Goal: Transaction & Acquisition: Obtain resource

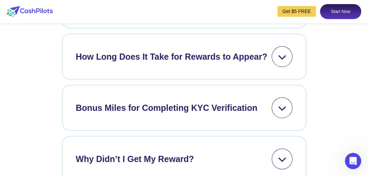
scroll to position [2724, 0]
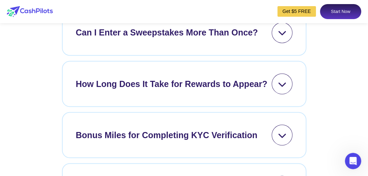
click at [171, 90] on div "How Long Does It Take for Rewards to Appear?" at bounding box center [172, 83] width 192 height 13
click at [285, 88] on icon at bounding box center [282, 83] width 9 height 9
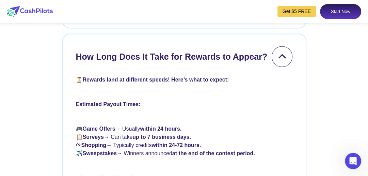
scroll to position [2696, 0]
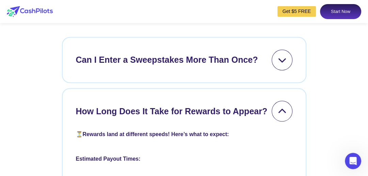
click at [339, 10] on link "Start Now" at bounding box center [340, 11] width 41 height 15
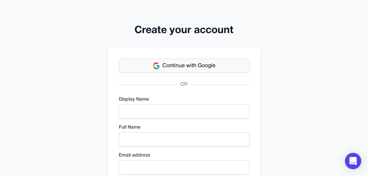
click at [229, 67] on button "Continue with Google" at bounding box center [184, 66] width 131 height 14
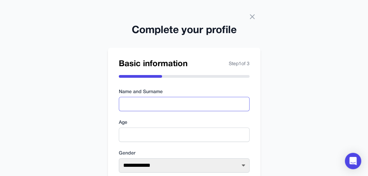
click at [207, 104] on input "text" at bounding box center [184, 104] width 131 height 14
type input "**********"
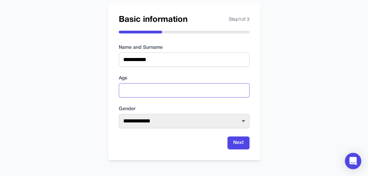
click at [184, 91] on input "number" at bounding box center [184, 90] width 131 height 14
type input "**"
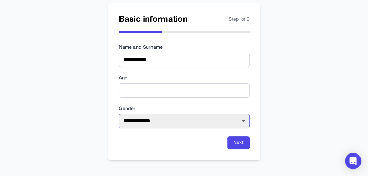
click at [203, 114] on select "**********" at bounding box center [184, 121] width 131 height 14
select select "******"
click at [119, 114] on select "**********" at bounding box center [184, 121] width 131 height 14
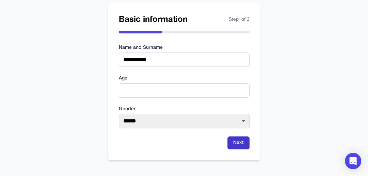
click at [235, 141] on button "Next" at bounding box center [238, 142] width 22 height 13
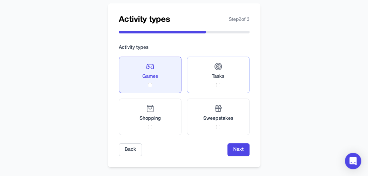
click at [221, 83] on div "Tasks" at bounding box center [218, 74] width 13 height 25
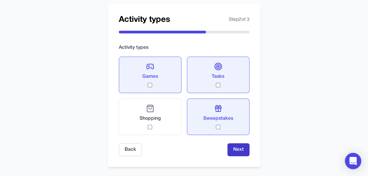
click at [236, 149] on button "Next" at bounding box center [238, 149] width 22 height 13
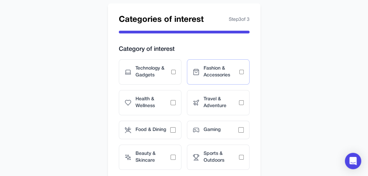
scroll to position [86, 0]
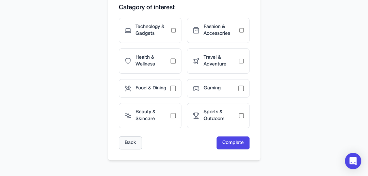
click at [135, 142] on button "Back" at bounding box center [130, 142] width 23 height 13
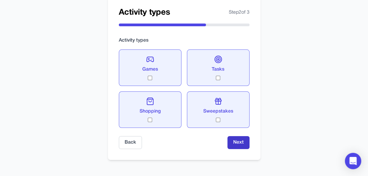
click at [245, 143] on button "Next" at bounding box center [238, 142] width 22 height 13
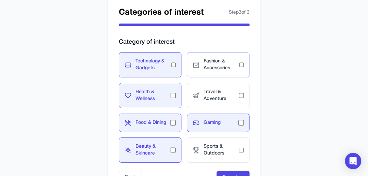
click at [243, 63] on div "Fashion & Accessories" at bounding box center [218, 64] width 63 height 25
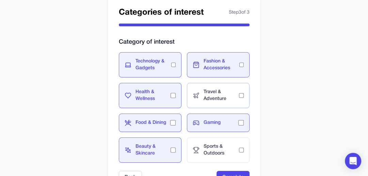
scroll to position [86, 0]
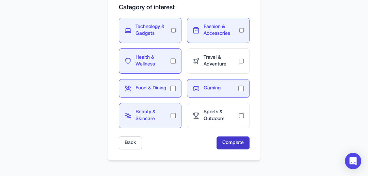
click at [231, 143] on button "Complete" at bounding box center [233, 142] width 33 height 13
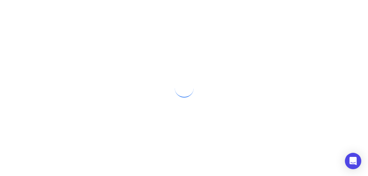
scroll to position [0, 0]
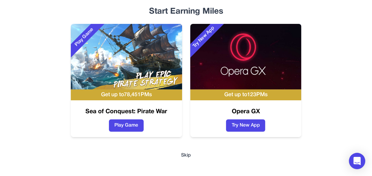
click at [185, 154] on button "Skip" at bounding box center [186, 155] width 10 height 7
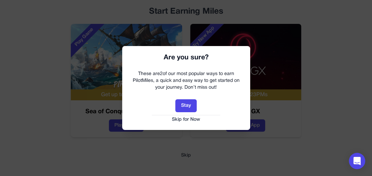
click at [185, 119] on button "Skip for Now" at bounding box center [186, 119] width 114 height 7
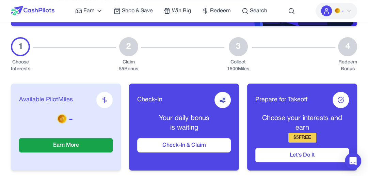
scroll to position [109, 0]
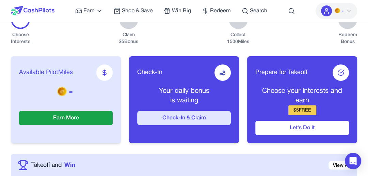
drag, startPoint x: 180, startPoint y: 116, endPoint x: 185, endPoint y: 116, distance: 4.1
click at [180, 117] on button "Check-In & Claim" at bounding box center [184, 118] width 94 height 14
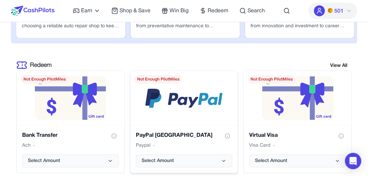
scroll to position [1280, 0]
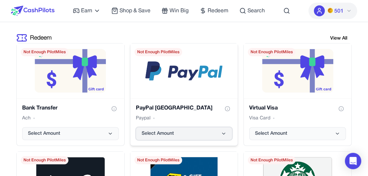
click at [201, 132] on button "Select Amount" at bounding box center [184, 133] width 97 height 13
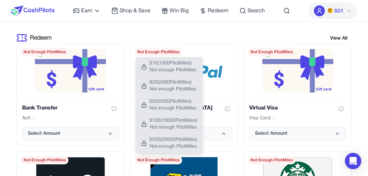
click at [209, 29] on div "Redeem View All Bank Transfer Ach Select Amount Not Enough PilotMiles PayPal [G…" at bounding box center [184, 143] width 346 height 232
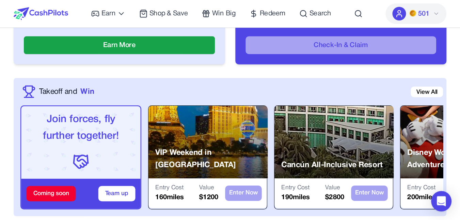
scroll to position [245, 0]
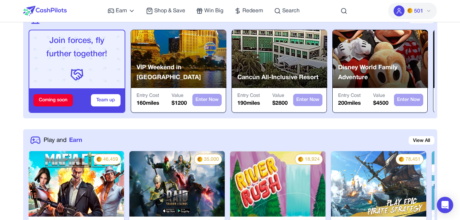
drag, startPoint x: 363, startPoint y: 0, endPoint x: 328, endPoint y: 124, distance: 128.9
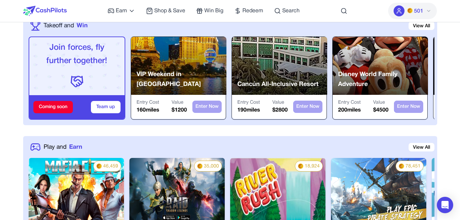
scroll to position [136, 0]
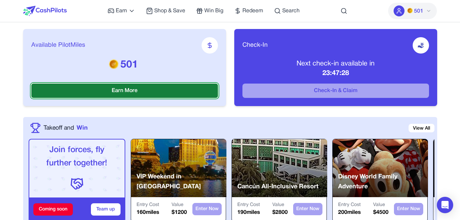
click at [182, 90] on button "Earn More" at bounding box center [124, 90] width 187 height 14
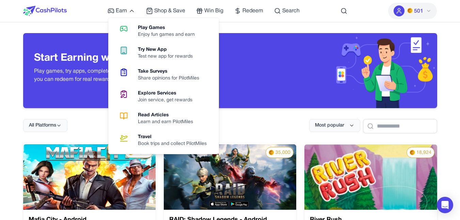
click at [149, 122] on div "Learn and earn PilotMiles" at bounding box center [168, 121] width 61 height 7
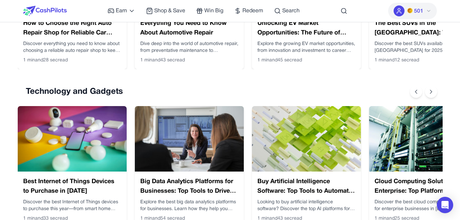
scroll to position [409, 0]
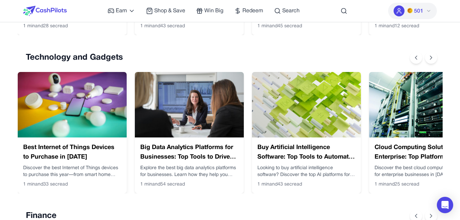
click at [44, 150] on h3 "Best Internet of Things Devices to Purchase in [DATE]" at bounding box center [72, 152] width 98 height 19
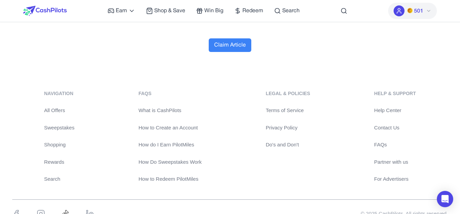
scroll to position [2962, 0]
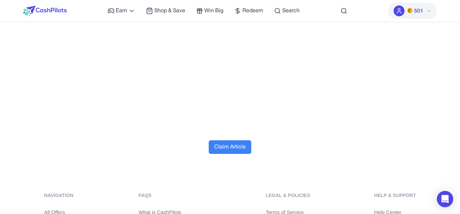
click at [234, 141] on button "Claim Article" at bounding box center [230, 148] width 43 height 14
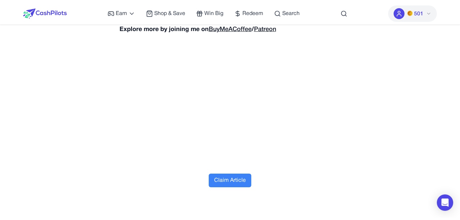
scroll to position [0, 0]
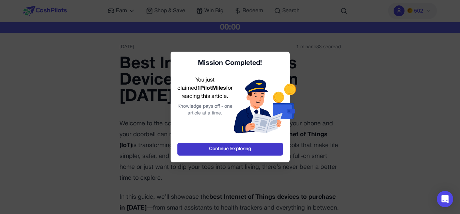
click at [233, 148] on link "Continue Exploring" at bounding box center [230, 149] width 106 height 13
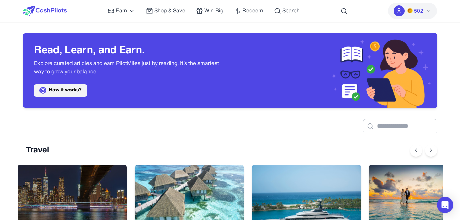
click at [79, 87] on link "How it works?" at bounding box center [60, 90] width 53 height 12
